Goal: Task Accomplishment & Management: Use online tool/utility

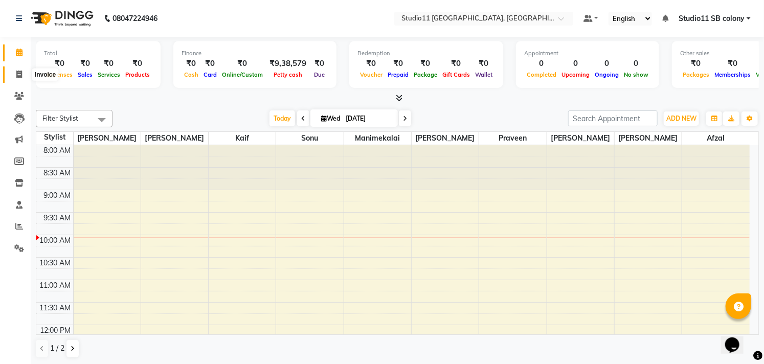
click at [13, 73] on span at bounding box center [19, 75] width 18 height 12
select select "7717"
select select "service"
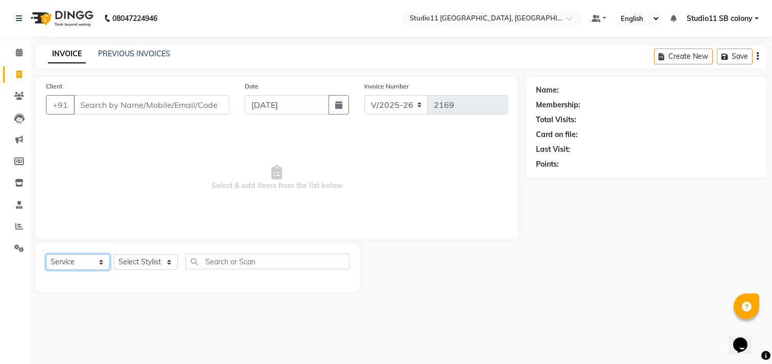
click at [99, 264] on select "Select Service Product Membership Package Voucher Prepaid Gift Card" at bounding box center [78, 262] width 64 height 16
click at [152, 292] on div "Select Service Product Membership Package Voucher Prepaid Gift Card Select Styl…" at bounding box center [198, 267] width 324 height 49
click at [165, 259] on select "Select Stylist [PERSON_NAME] Dani [PERSON_NAME] Josna kaif [PERSON_NAME] [PERSO…" at bounding box center [146, 262] width 64 height 16
select select "69575"
click at [114, 255] on select "Select Stylist [PERSON_NAME] Dani [PERSON_NAME] Josna kaif [PERSON_NAME] [PERSO…" at bounding box center [146, 262] width 64 height 16
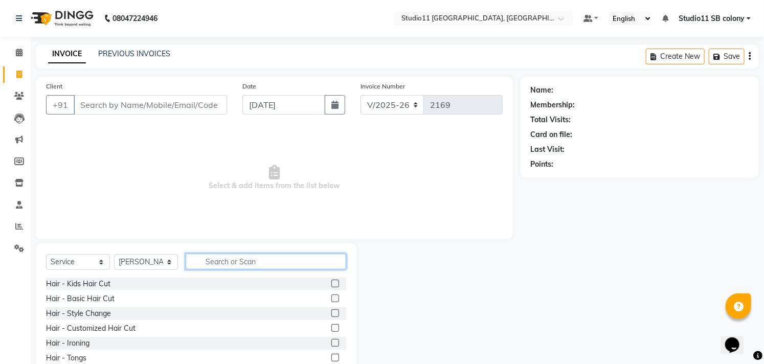
click at [223, 264] on input "text" at bounding box center [266, 262] width 160 height 16
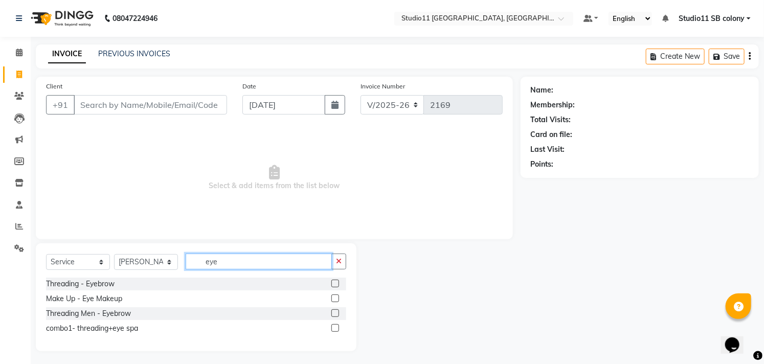
type input "eye"
click at [210, 278] on div "Threading - Eyebrow" at bounding box center [196, 284] width 300 height 13
click at [210, 287] on div "Threading - Eyebrow" at bounding box center [196, 284] width 300 height 13
click at [332, 284] on label at bounding box center [335, 284] width 8 height 8
click at [332, 284] on input "checkbox" at bounding box center [334, 284] width 7 height 7
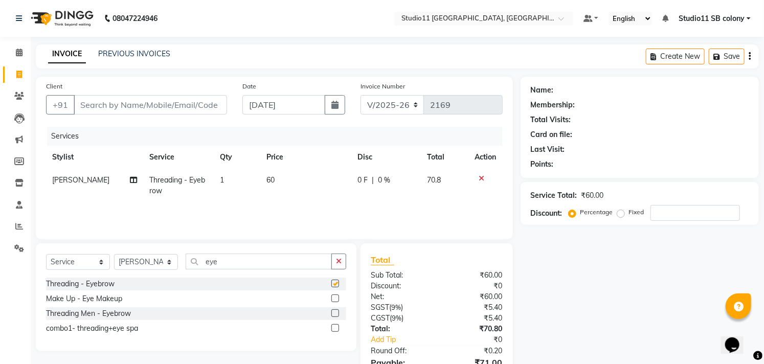
checkbox input "false"
click at [146, 103] on input "Client" at bounding box center [150, 104] width 153 height 19
click at [19, 71] on icon at bounding box center [19, 75] width 6 height 8
select select "service"
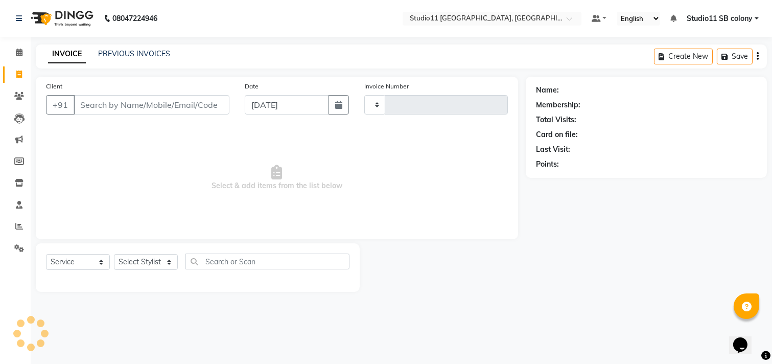
type input "2169"
select select "7717"
click at [21, 50] on icon at bounding box center [19, 53] width 7 height 8
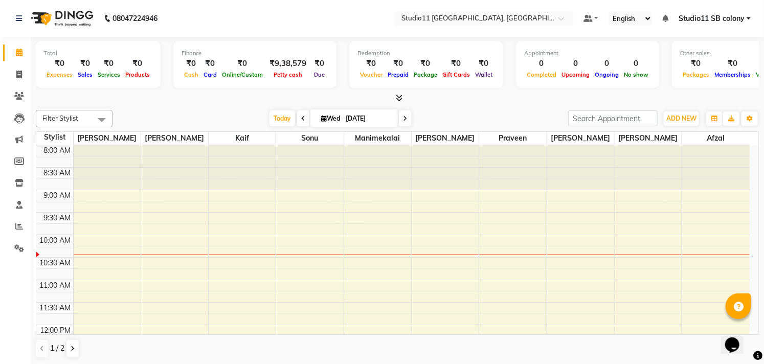
click at [297, 119] on span at bounding box center [303, 118] width 12 height 16
type input "02-09-2025"
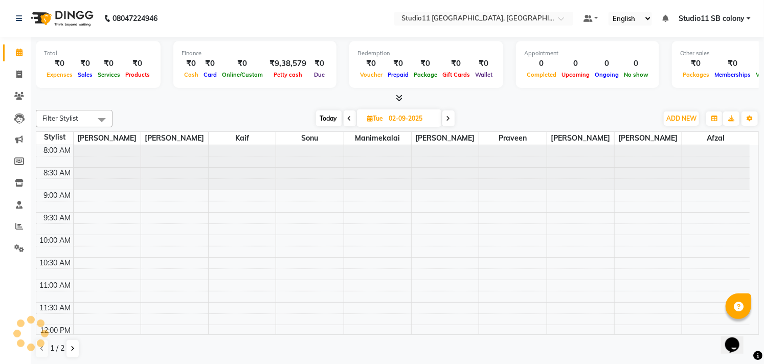
scroll to position [90, 0]
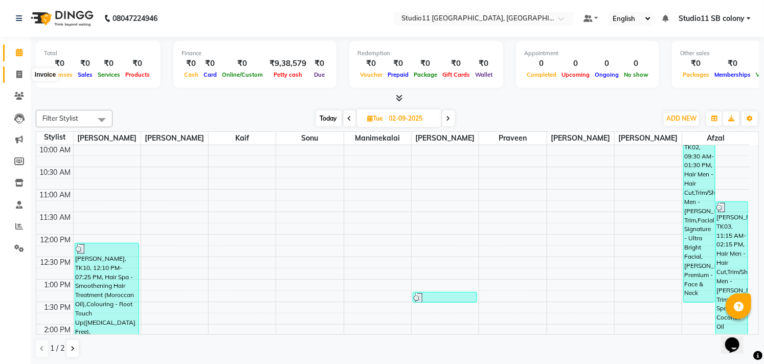
click at [24, 77] on span at bounding box center [19, 75] width 18 height 12
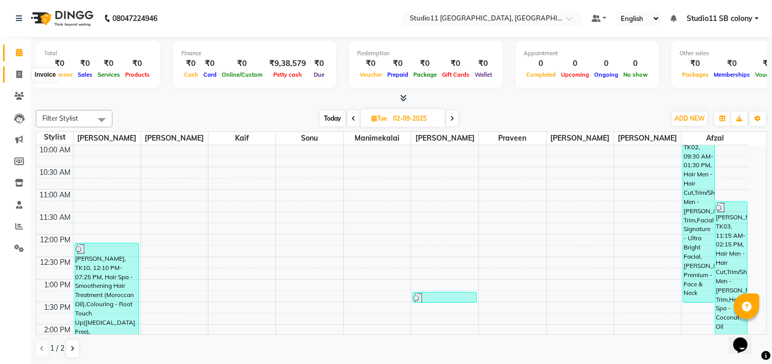
select select "service"
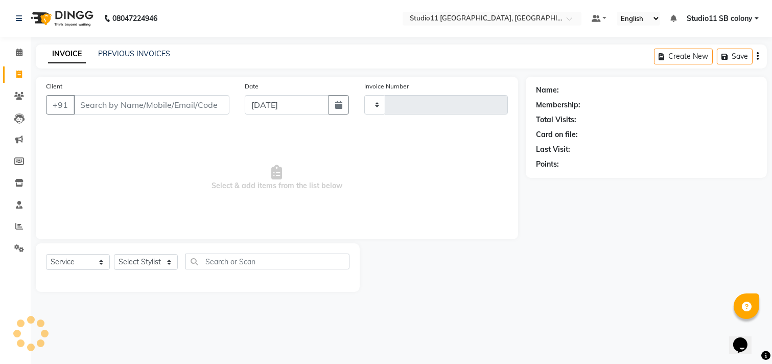
type input "2169"
select select "7717"
click at [247, 102] on input "[DATE]" at bounding box center [287, 104] width 84 height 19
select select "9"
select select "2025"
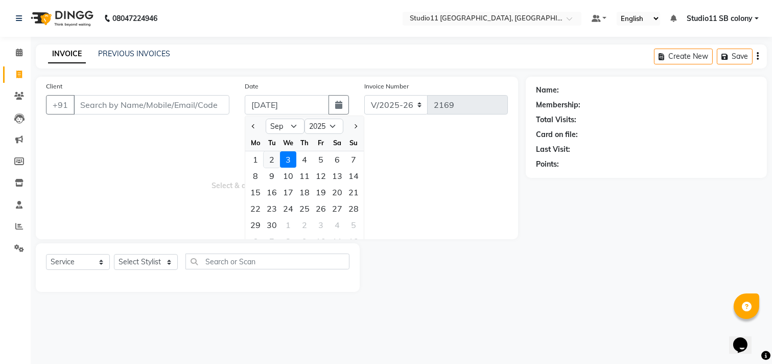
click at [272, 155] on div "2" at bounding box center [272, 159] width 16 height 16
type input "02-09-2025"
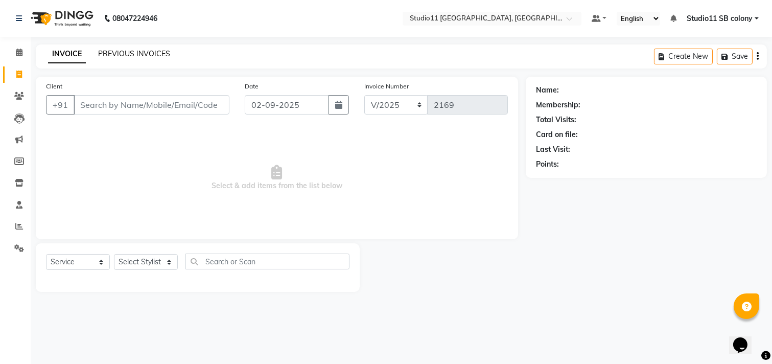
click at [124, 54] on link "PREVIOUS INVOICES" at bounding box center [134, 53] width 72 height 9
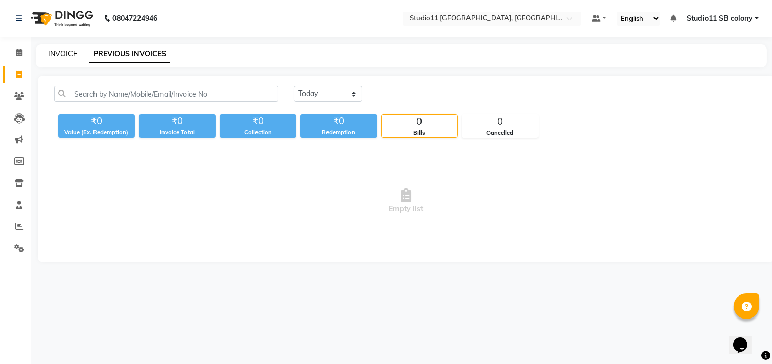
click at [55, 54] on link "INVOICE" at bounding box center [62, 53] width 29 height 9
select select "service"
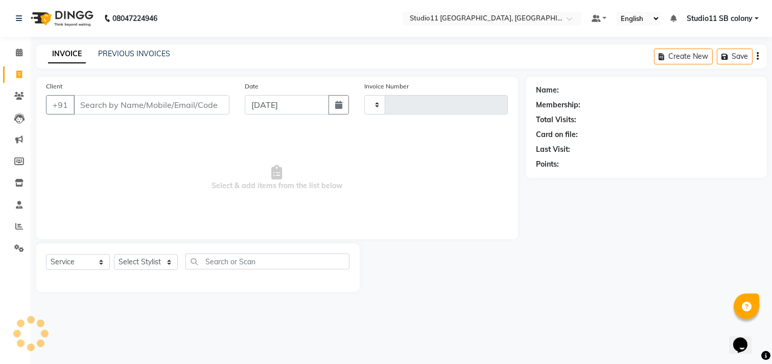
type input "2169"
select select "7717"
click at [18, 54] on icon at bounding box center [19, 53] width 7 height 8
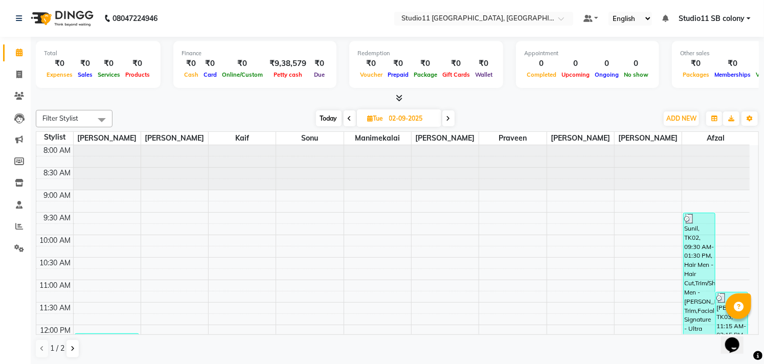
click at [55, 115] on span "Filter Stylist" at bounding box center [60, 118] width 36 height 8
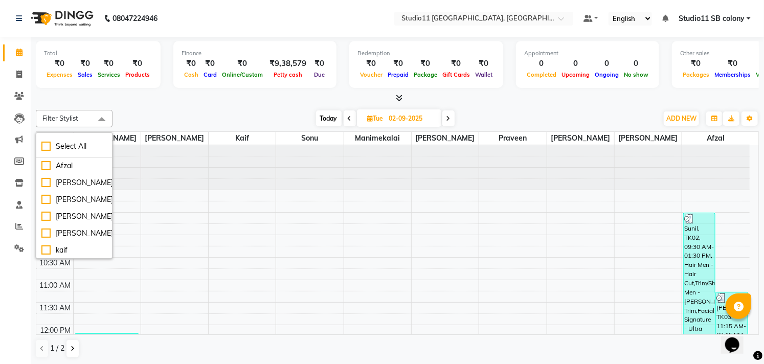
click at [55, 115] on span "Filter Stylist" at bounding box center [60, 118] width 36 height 8
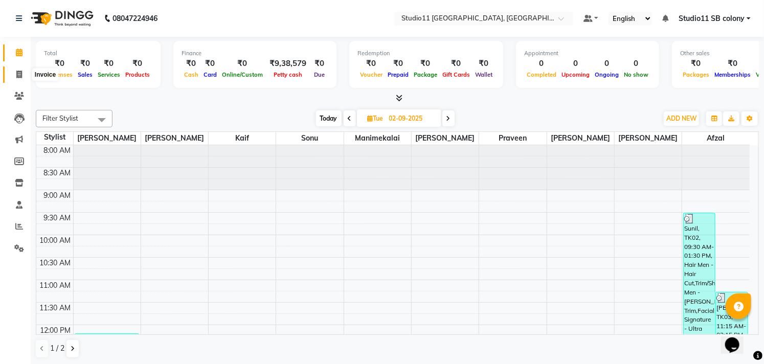
click at [17, 80] on span at bounding box center [19, 75] width 18 height 12
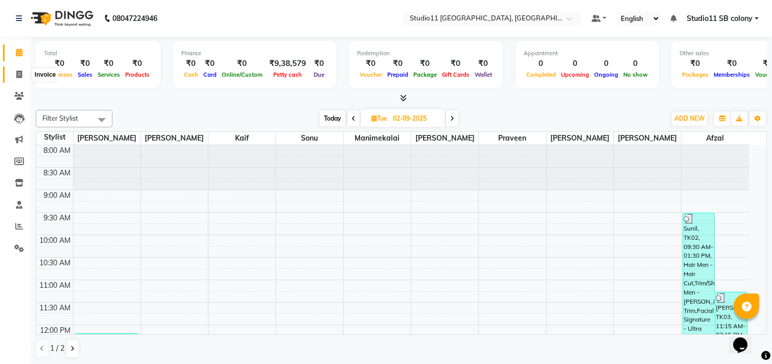
select select "service"
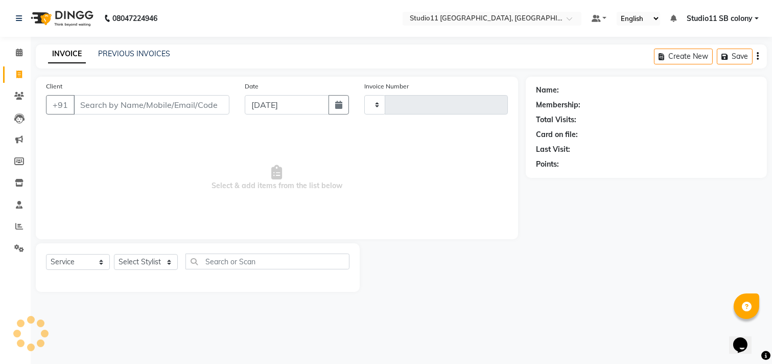
type input "2169"
select select "7717"
click at [101, 258] on select "Select Service Product Membership Package Voucher Prepaid Gift Card" at bounding box center [78, 262] width 64 height 16
click at [137, 263] on select "Select Stylist [PERSON_NAME] Dani [PERSON_NAME] Josna kaif [PERSON_NAME] [PERSO…" at bounding box center [146, 262] width 64 height 16
select select "68719"
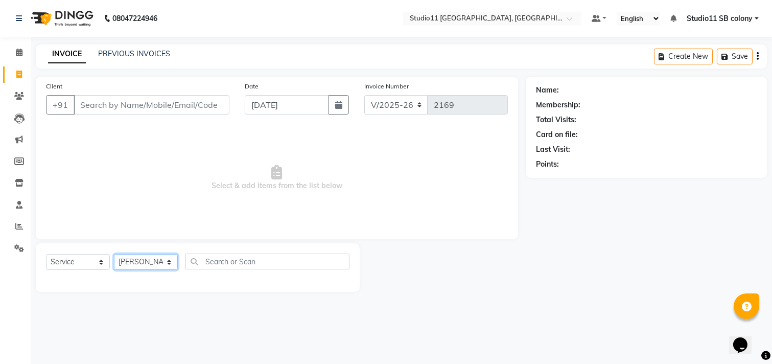
click at [114, 255] on select "Select Stylist [PERSON_NAME] Dani [PERSON_NAME] Josna kaif [PERSON_NAME] [PERSO…" at bounding box center [146, 262] width 64 height 16
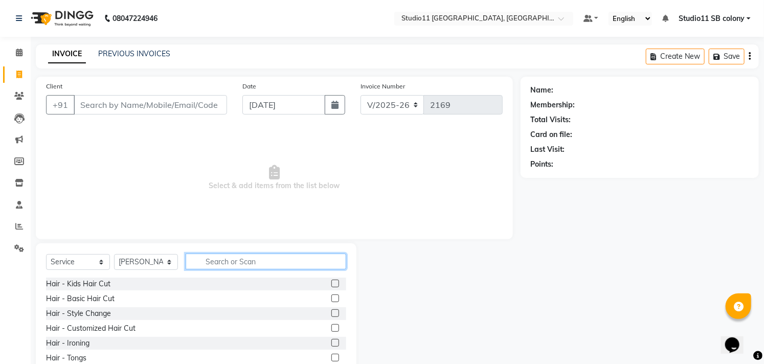
click at [215, 265] on input "text" at bounding box center [266, 262] width 160 height 16
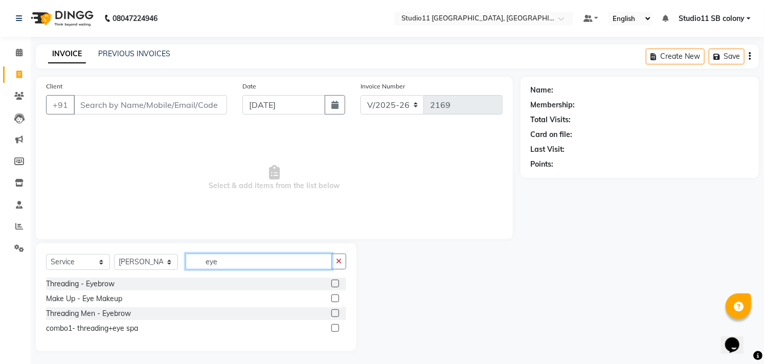
type input "eye"
click at [335, 282] on label at bounding box center [335, 284] width 8 height 8
click at [335, 282] on input "checkbox" at bounding box center [334, 284] width 7 height 7
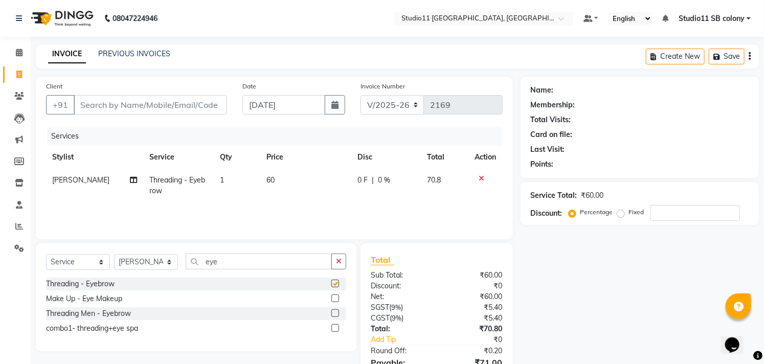
checkbox input "false"
click at [167, 104] on input "Client" at bounding box center [150, 104] width 153 height 19
type input "9"
type input "0"
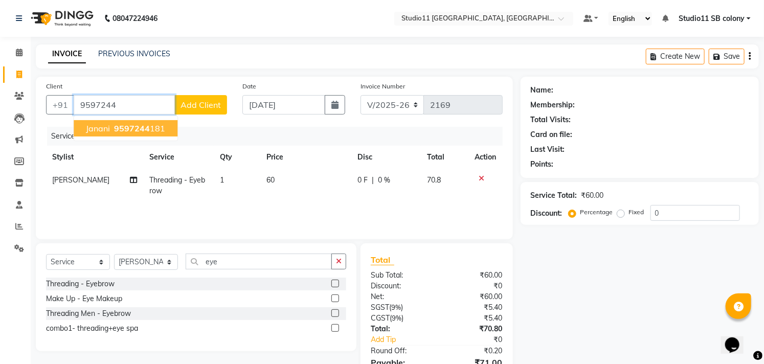
click at [141, 125] on span "9597244" at bounding box center [132, 128] width 36 height 10
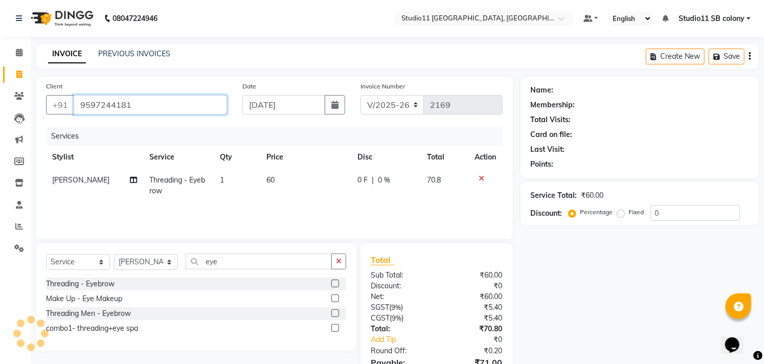
type input "9597244181"
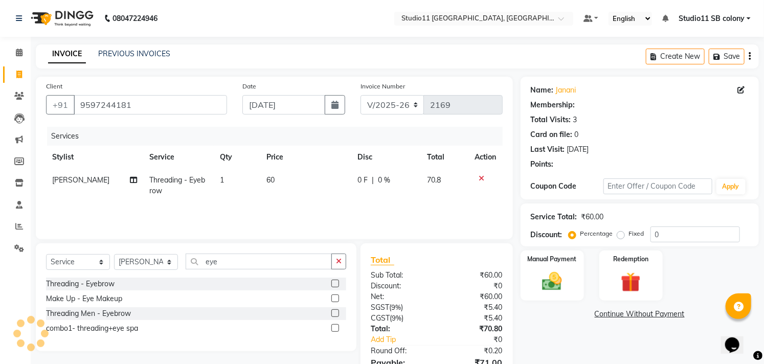
select select "1: Object"
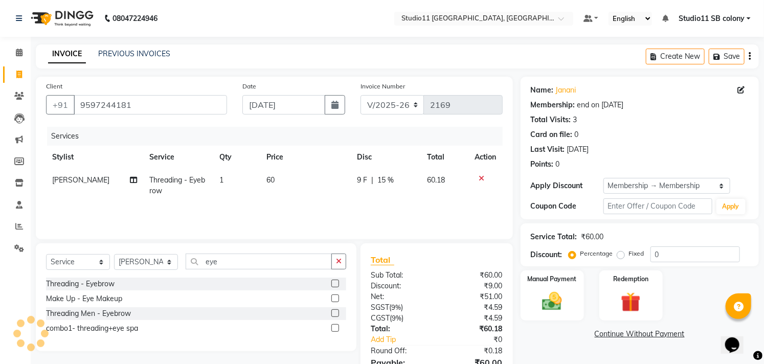
type input "15"
click at [25, 74] on span at bounding box center [19, 75] width 18 height 12
select select "service"
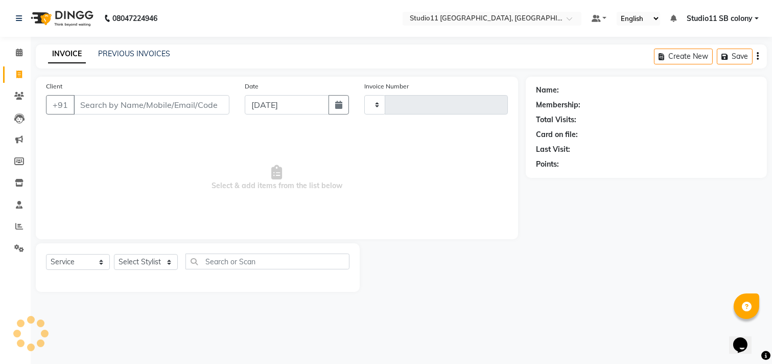
click at [152, 107] on input "Client" at bounding box center [152, 104] width 156 height 19
type input "2169"
select select "7717"
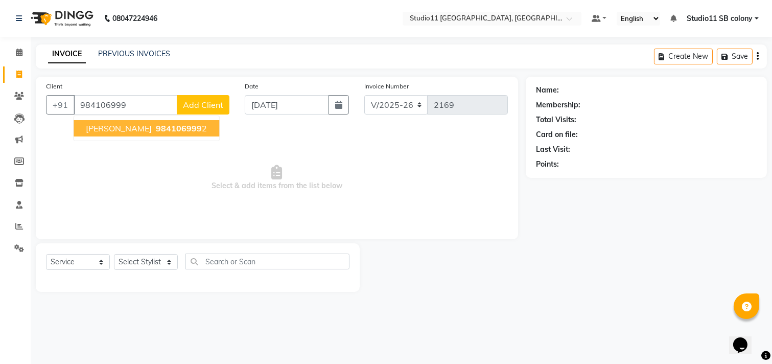
click at [119, 130] on span "[PERSON_NAME]" at bounding box center [119, 128] width 66 height 10
type input "9841069992"
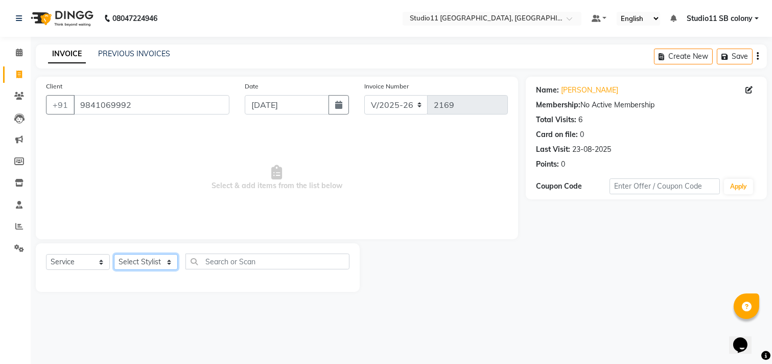
click at [161, 257] on select "Select Stylist [PERSON_NAME] Dani [PERSON_NAME] Josna kaif [PERSON_NAME] [PERSO…" at bounding box center [146, 262] width 64 height 16
click at [13, 74] on span at bounding box center [19, 75] width 18 height 12
select select "service"
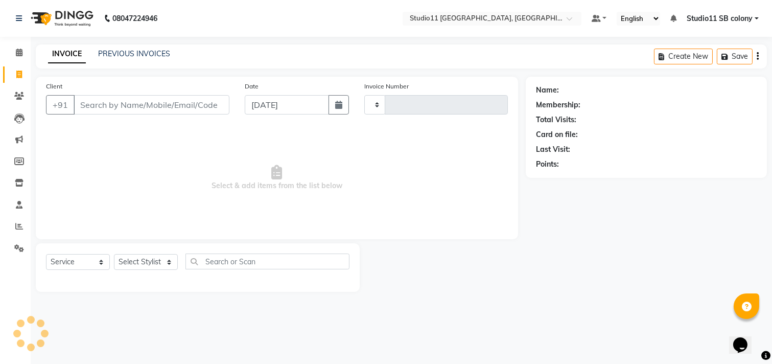
type input "2169"
select select "7717"
